Goal: Transaction & Acquisition: Purchase product/service

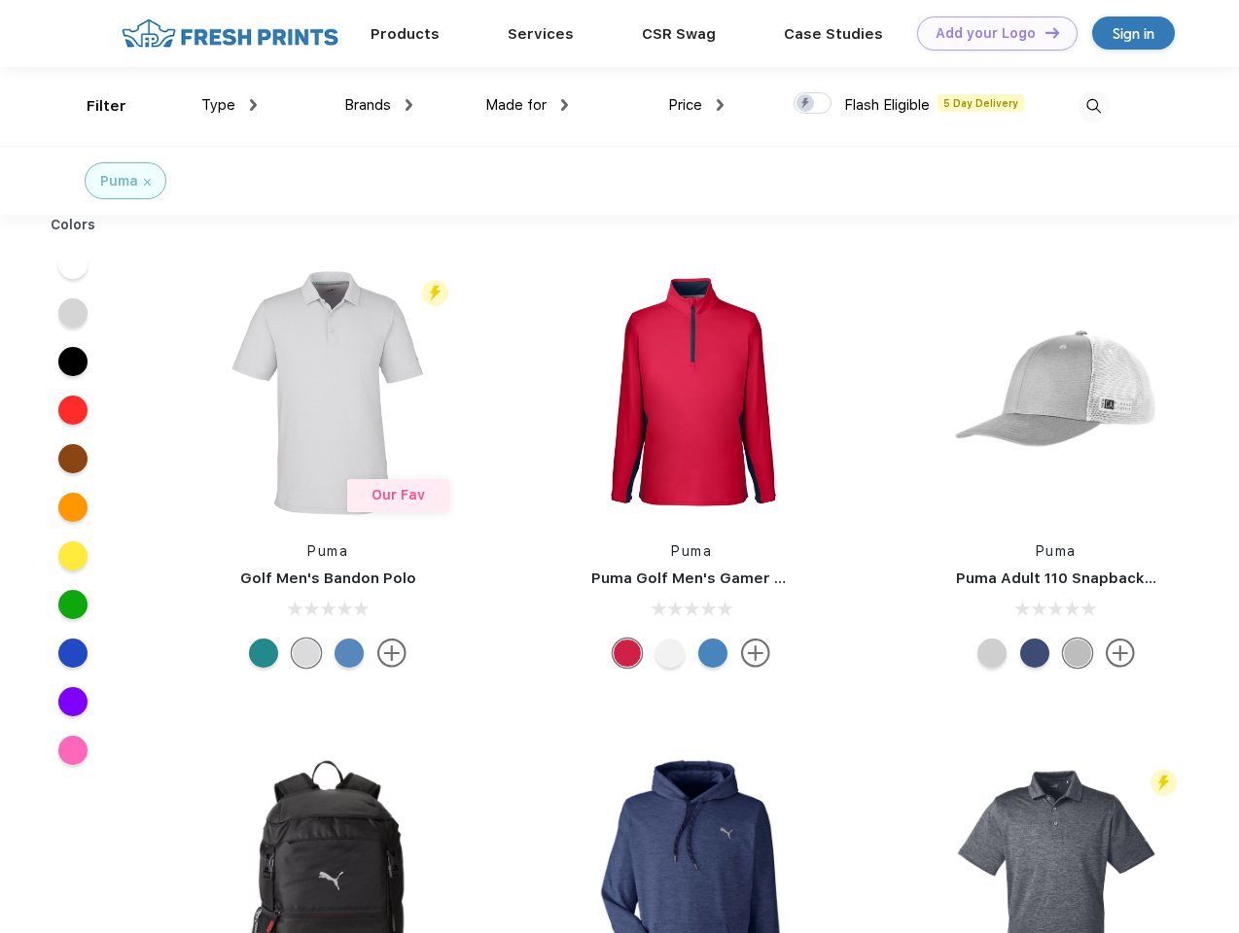
scroll to position [1, 0]
click at [990, 33] on link "Add your Logo Design Tool" at bounding box center [997, 34] width 160 height 34
click at [0, 0] on div "Design Tool" at bounding box center [0, 0] width 0 height 0
click at [1043, 32] on link "Add your Logo Design Tool" at bounding box center [997, 34] width 160 height 34
click at [93, 106] on div "Filter" at bounding box center [107, 106] width 40 height 22
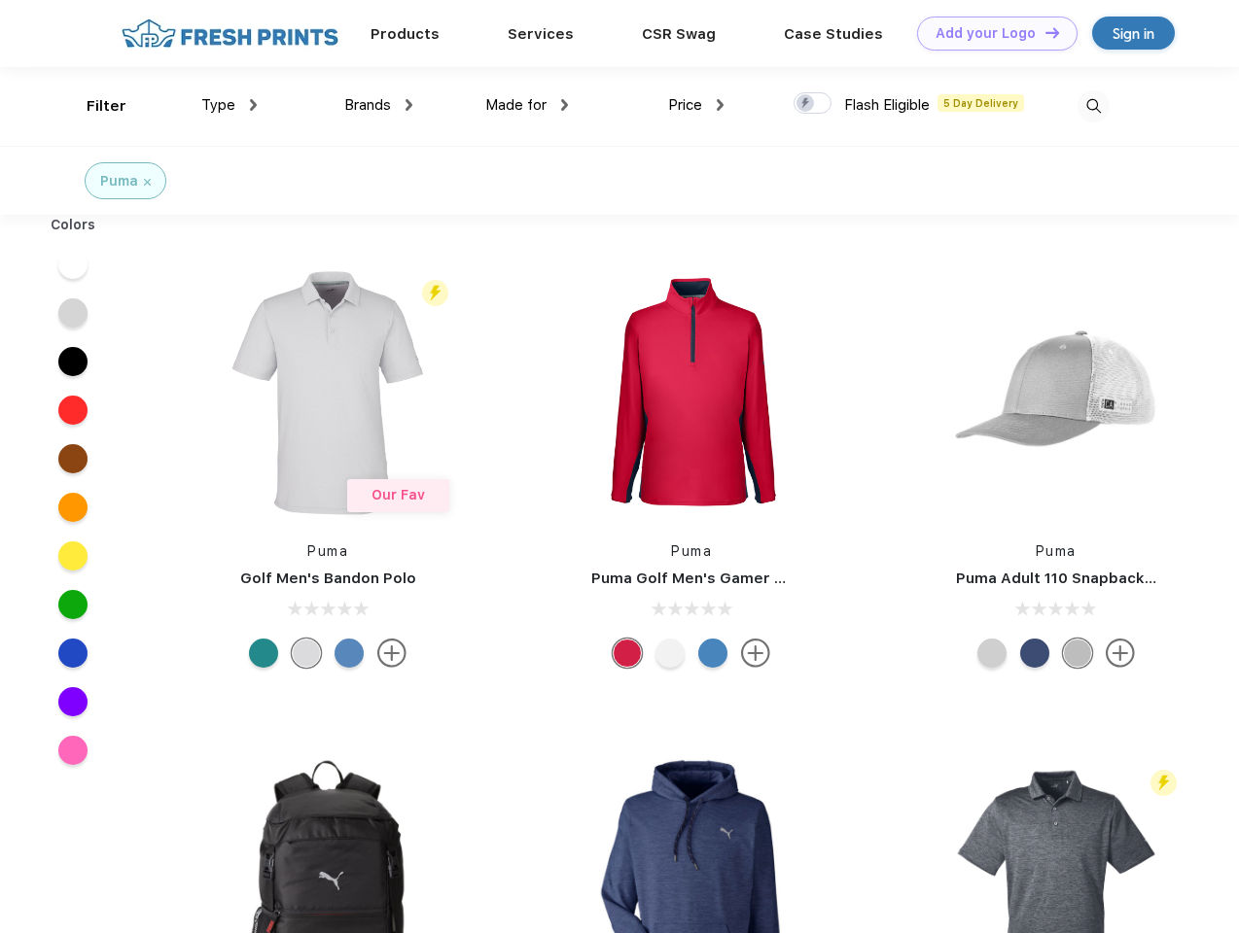
click at [229, 105] on span "Type" at bounding box center [218, 105] width 34 height 18
click at [378, 105] on span "Brands" at bounding box center [367, 105] width 47 height 18
click at [527, 105] on span "Made for" at bounding box center [515, 105] width 61 height 18
click at [696, 105] on span "Price" at bounding box center [685, 105] width 34 height 18
click at [813, 104] on div at bounding box center [812, 102] width 38 height 21
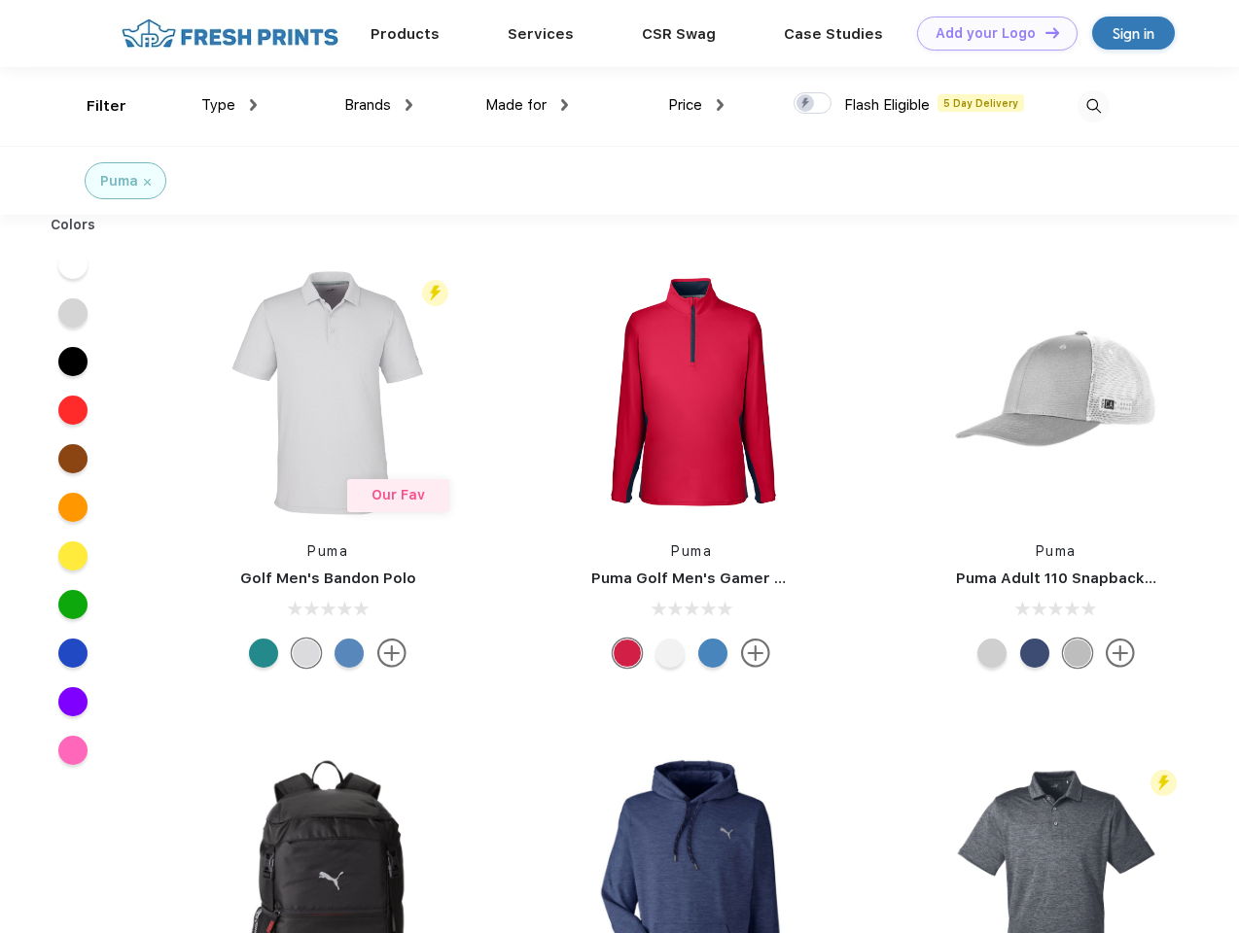
click at [806, 104] on input "checkbox" at bounding box center [799, 97] width 13 height 13
click at [1093, 106] on img at bounding box center [1093, 106] width 32 height 32
